Goal: Find specific page/section: Find specific page/section

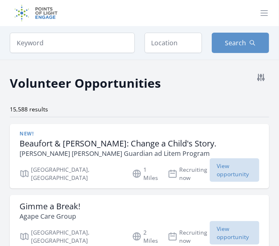
scroll to position [2, 0]
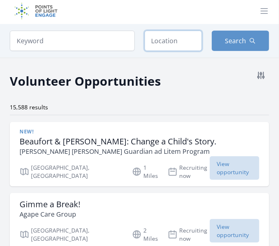
click at [178, 39] on input "text" at bounding box center [173, 41] width 57 height 20
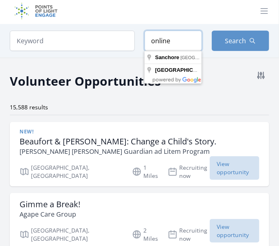
type input "online"
click at [73, 55] on div "Keyword Location online Search" at bounding box center [139, 40] width 279 height 33
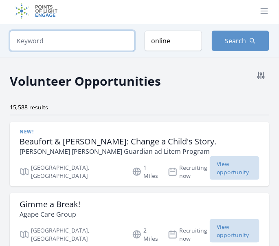
click at [82, 48] on input "search" at bounding box center [72, 41] width 125 height 20
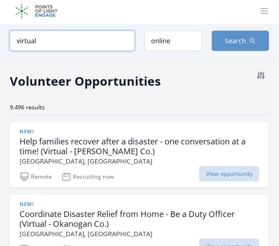
type input "virtual"
click button "submit" at bounding box center [0, 0] width 0 height 0
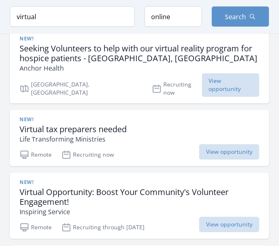
scroll to position [239, 0]
